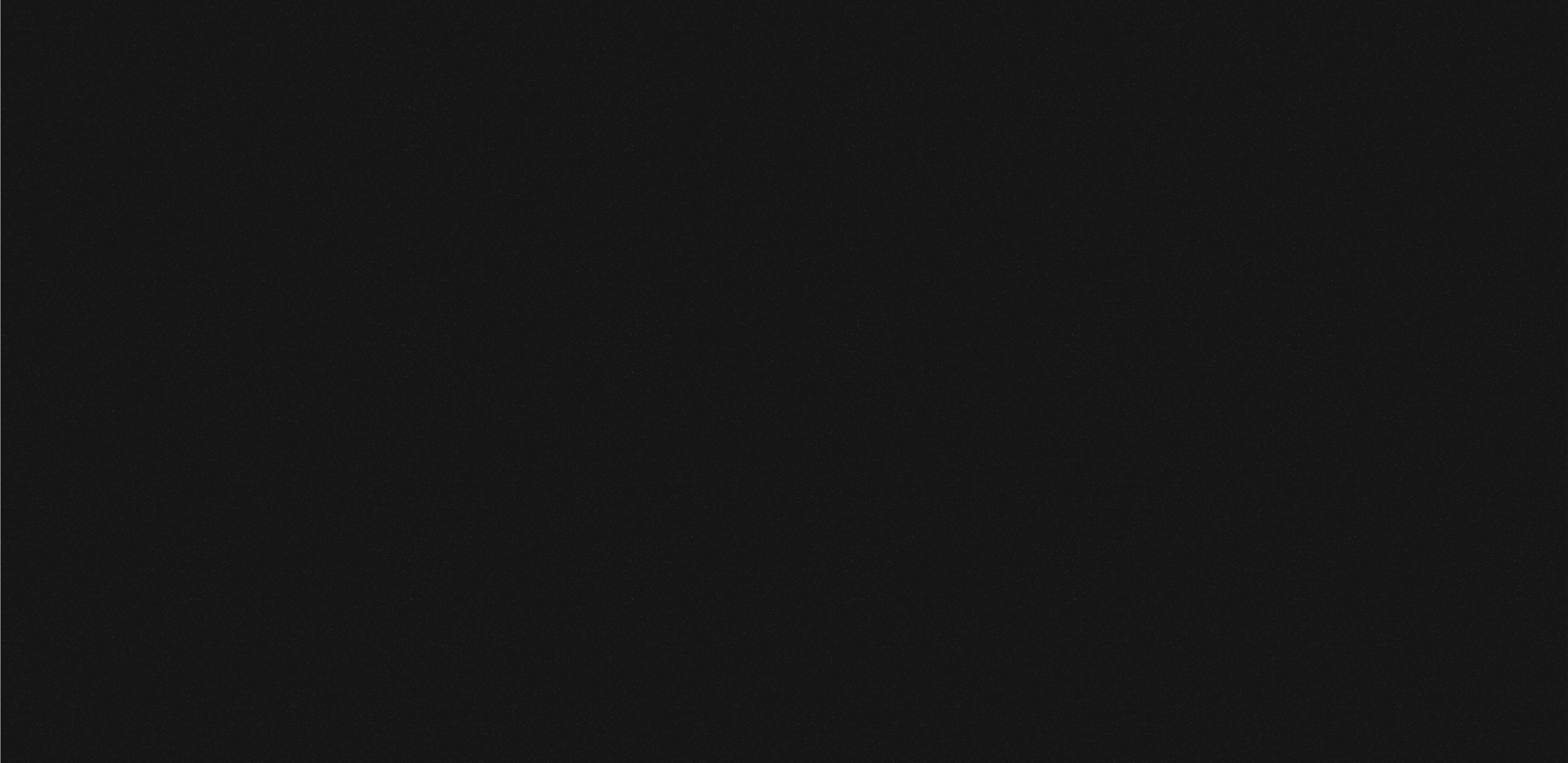
scroll to position [583, 0]
